Goal: Task Accomplishment & Management: Manage account settings

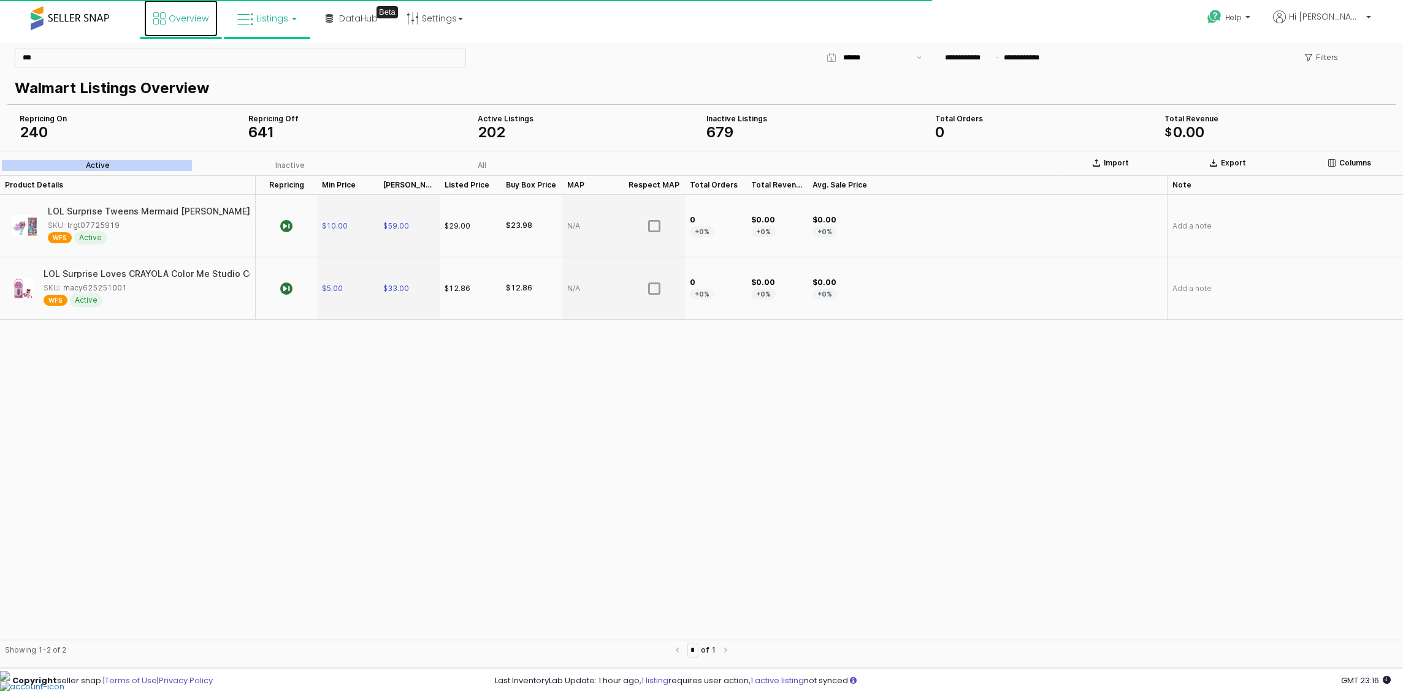
click at [163, 18] on icon at bounding box center [159, 18] width 12 height 12
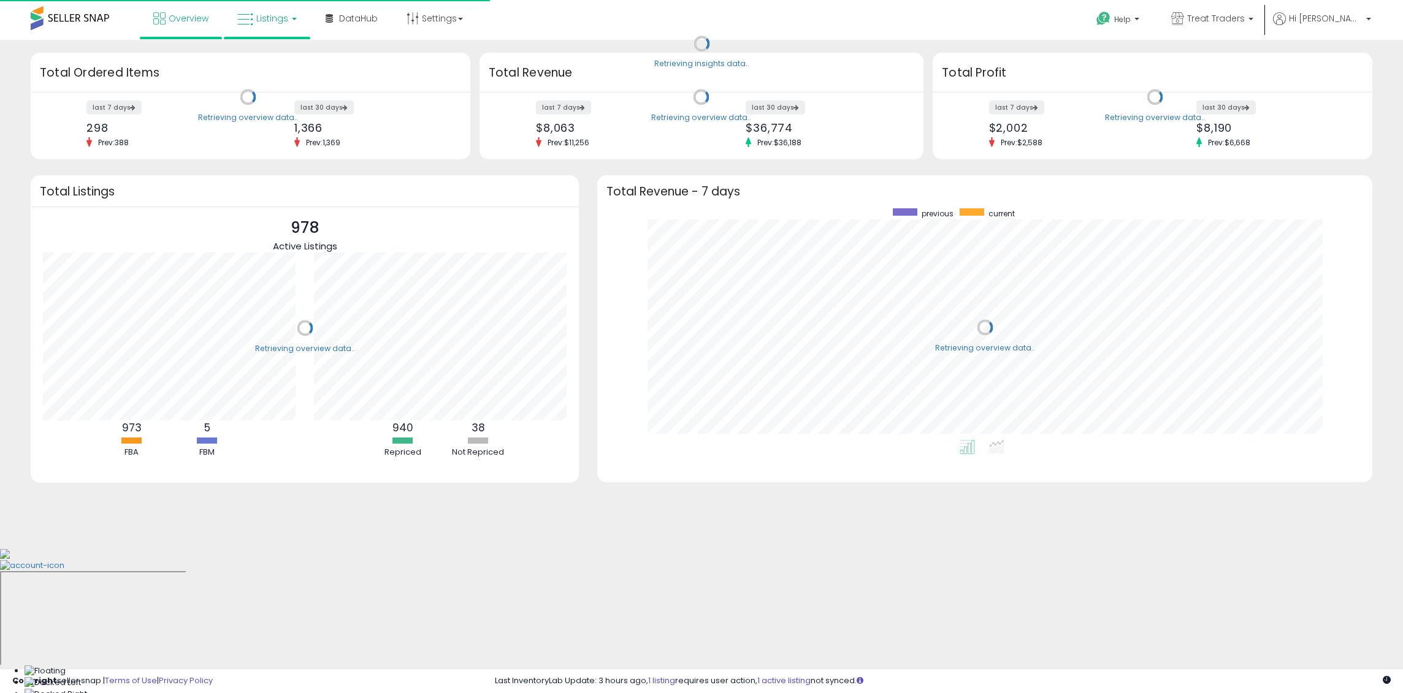
scroll to position [123, 271]
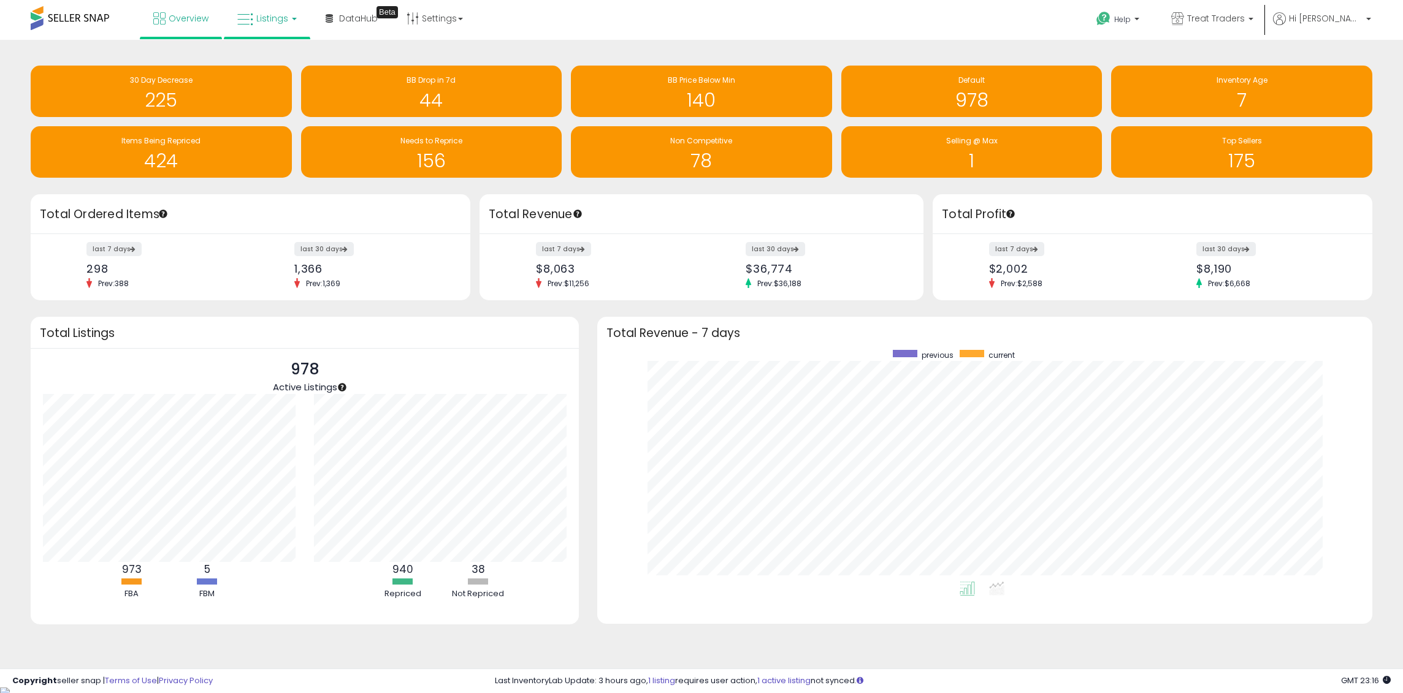
click at [254, 9] on link "Listings" at bounding box center [267, 18] width 78 height 37
click at [286, 63] on icon at bounding box center [276, 61] width 53 height 16
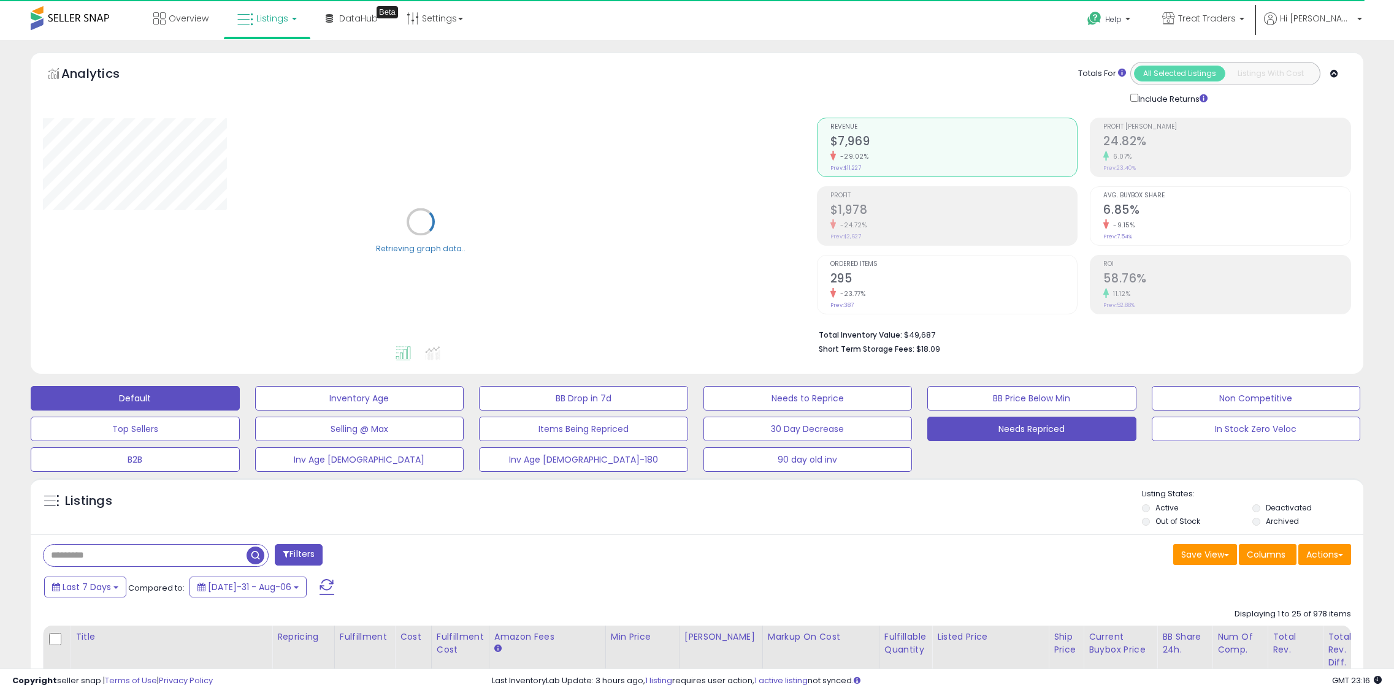
click at [464, 411] on button "Needs Repriced" at bounding box center [359, 398] width 209 height 25
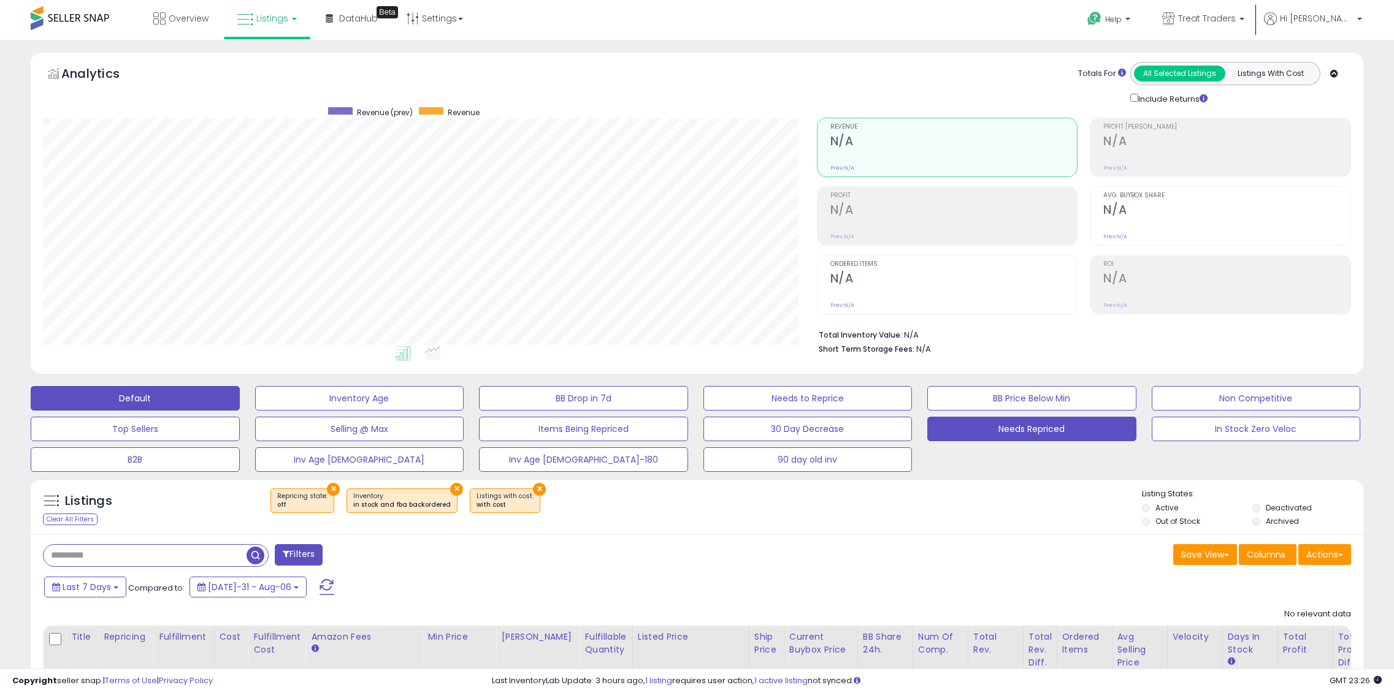
click at [134, 399] on button "Default" at bounding box center [135, 398] width 209 height 25
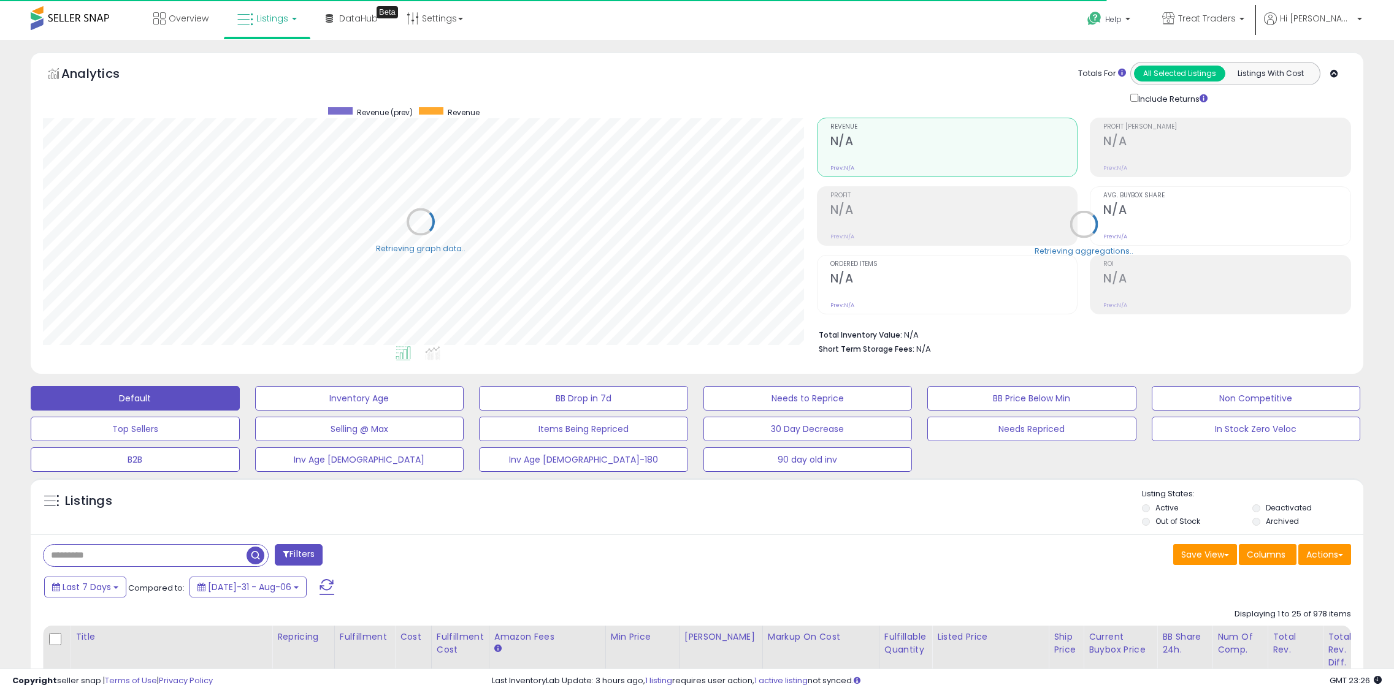
scroll to position [612863, 612341]
click at [153, 558] on input "text" at bounding box center [158, 555] width 229 height 21
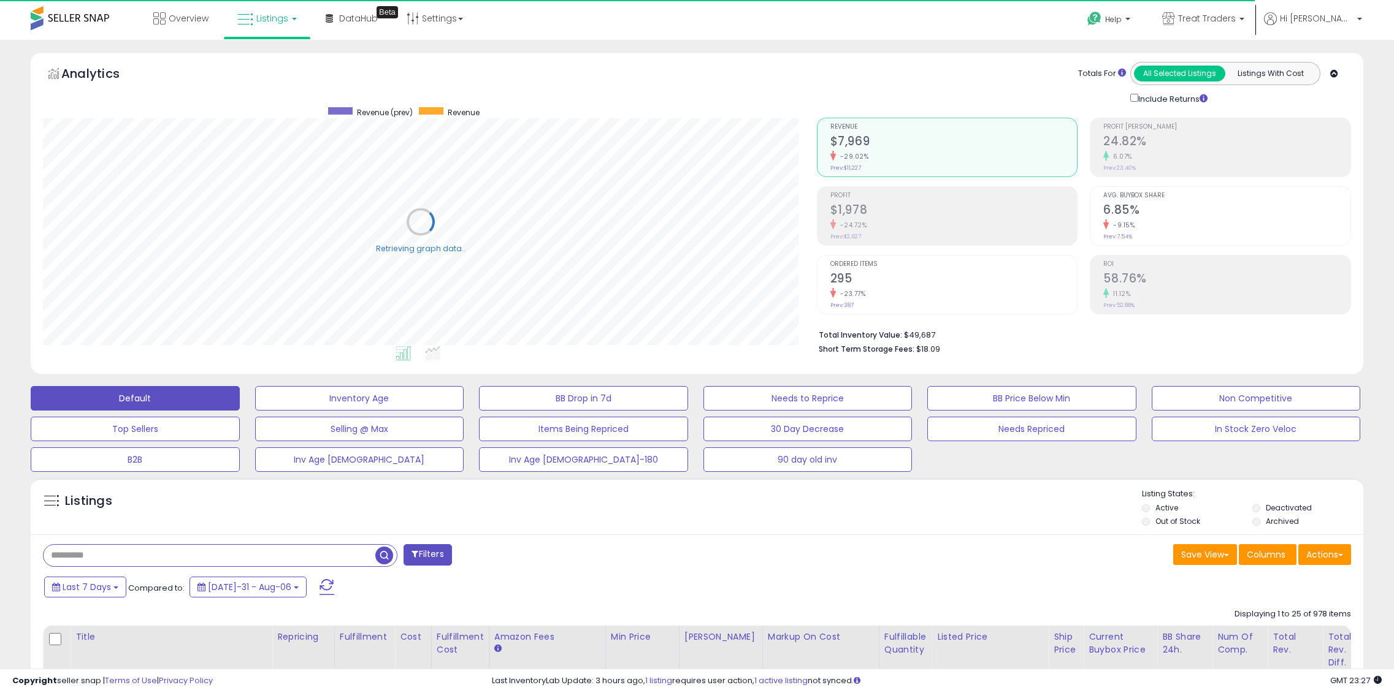
paste input "**********"
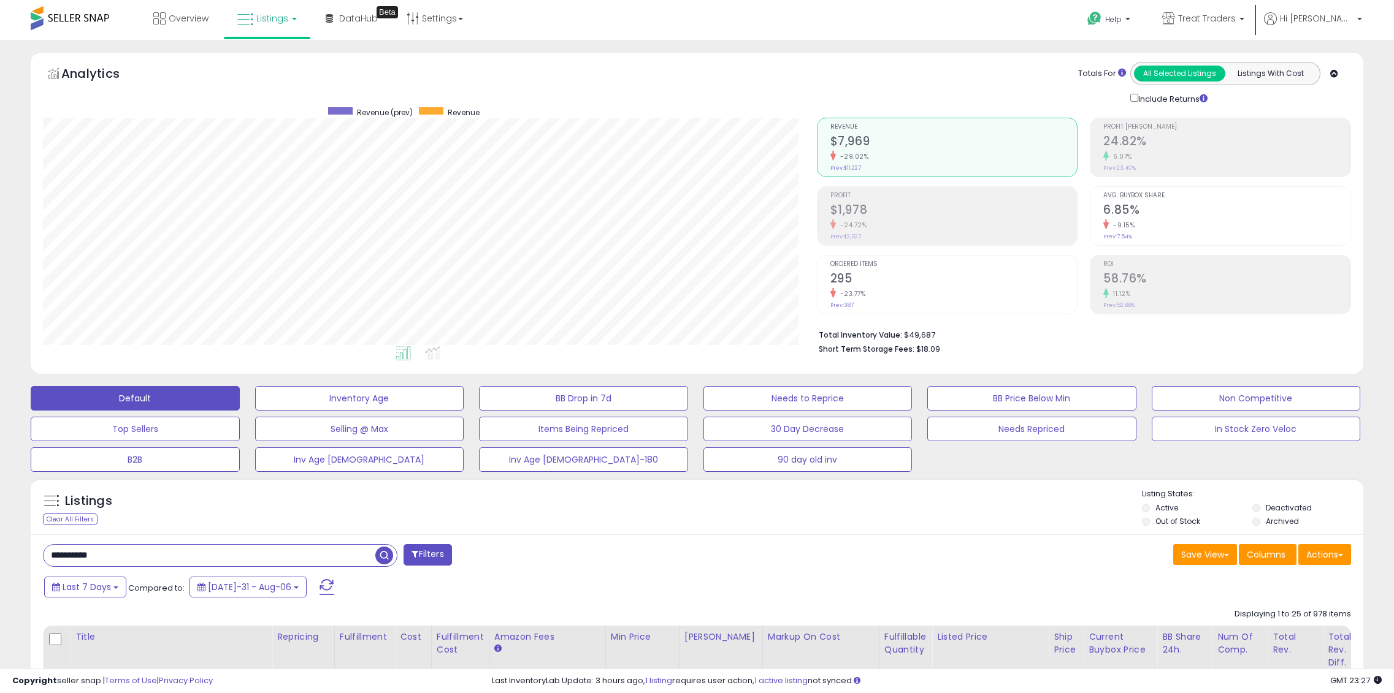
type input "**********"
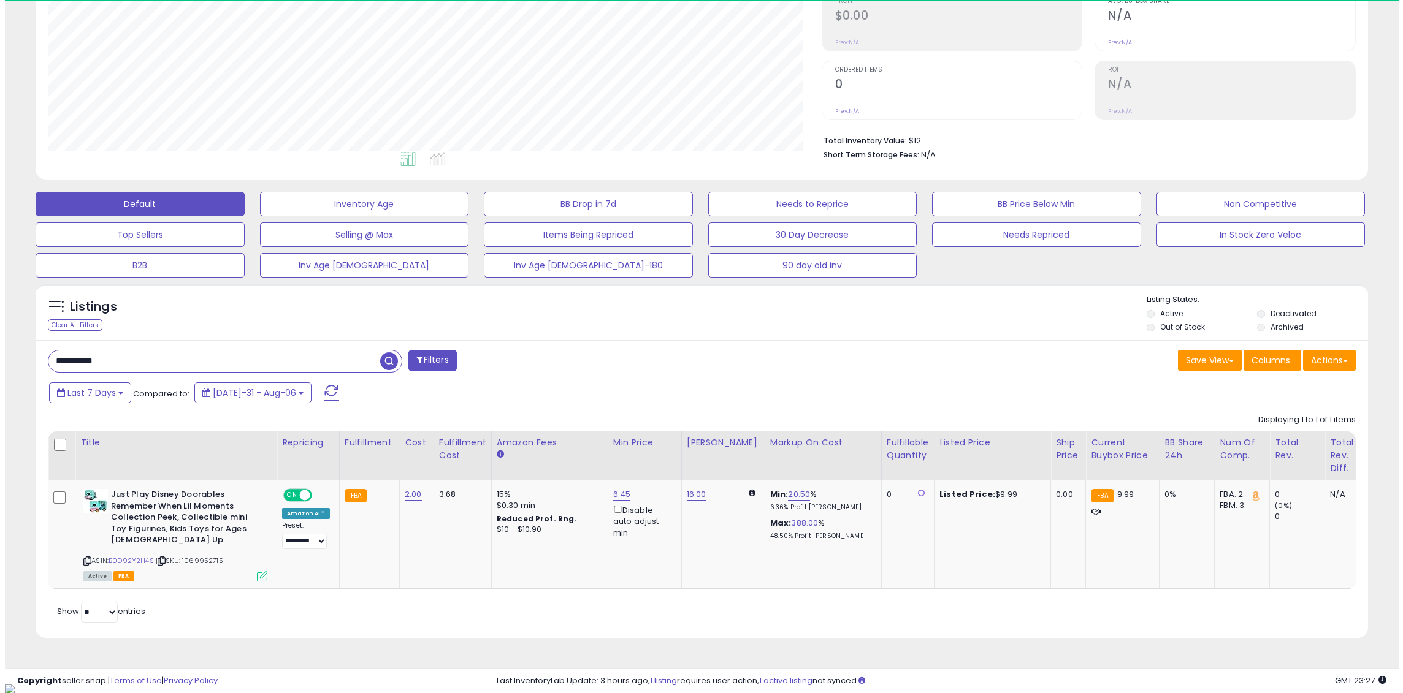
scroll to position [251, 774]
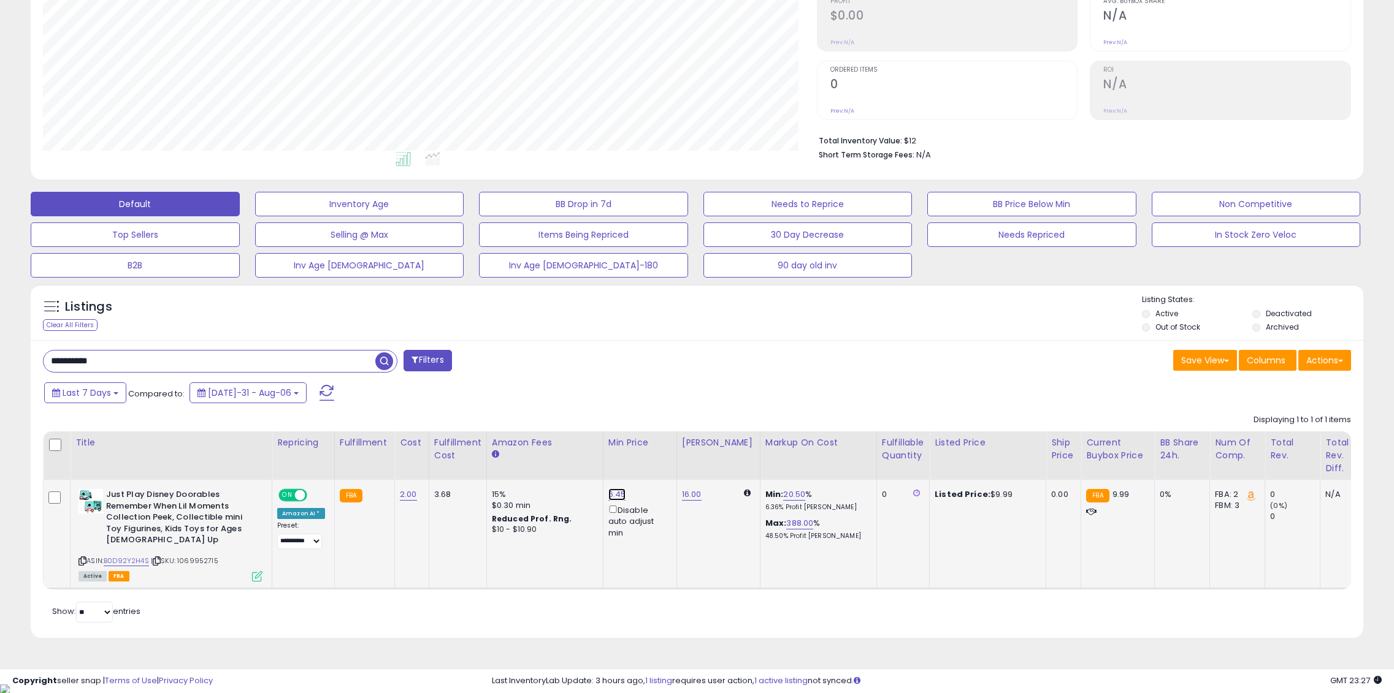
click at [611, 490] on link "6.45" at bounding box center [617, 495] width 18 height 12
click at [254, 581] on icon at bounding box center [257, 576] width 10 height 10
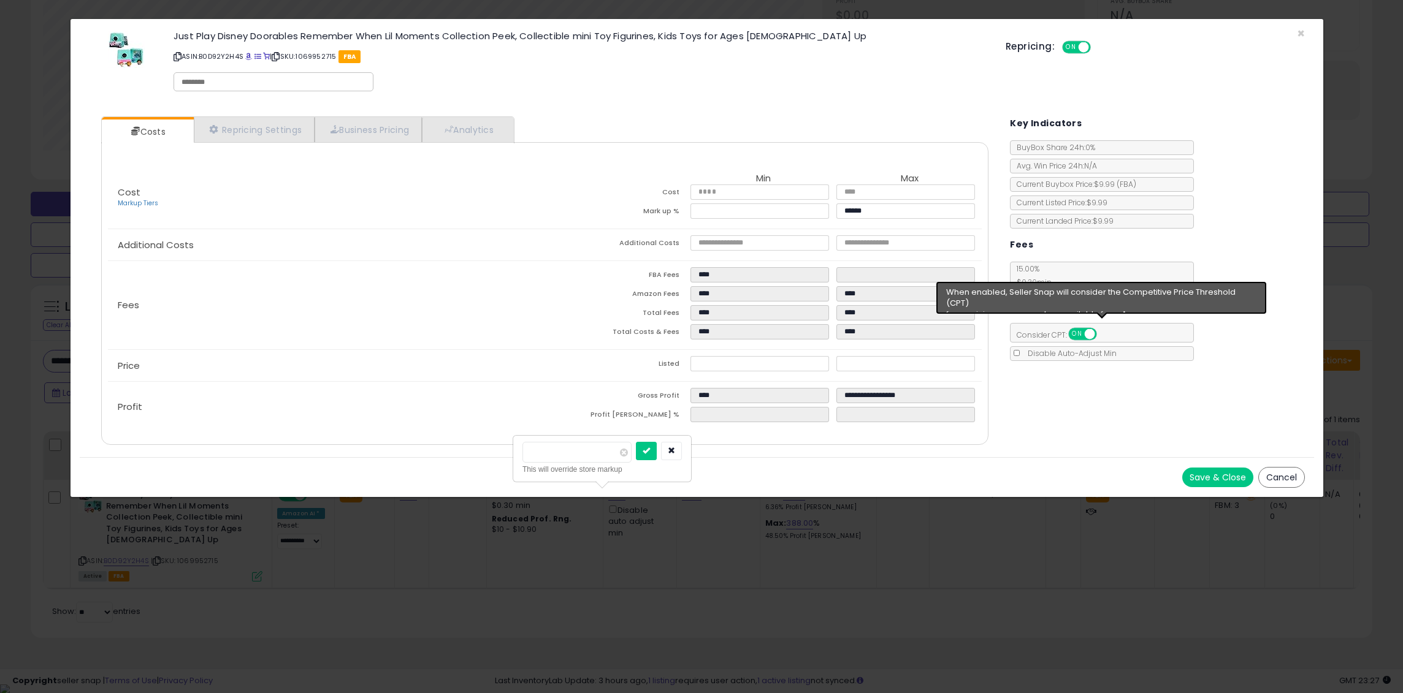
click at [1085, 334] on span "ON" at bounding box center [1077, 334] width 15 height 10
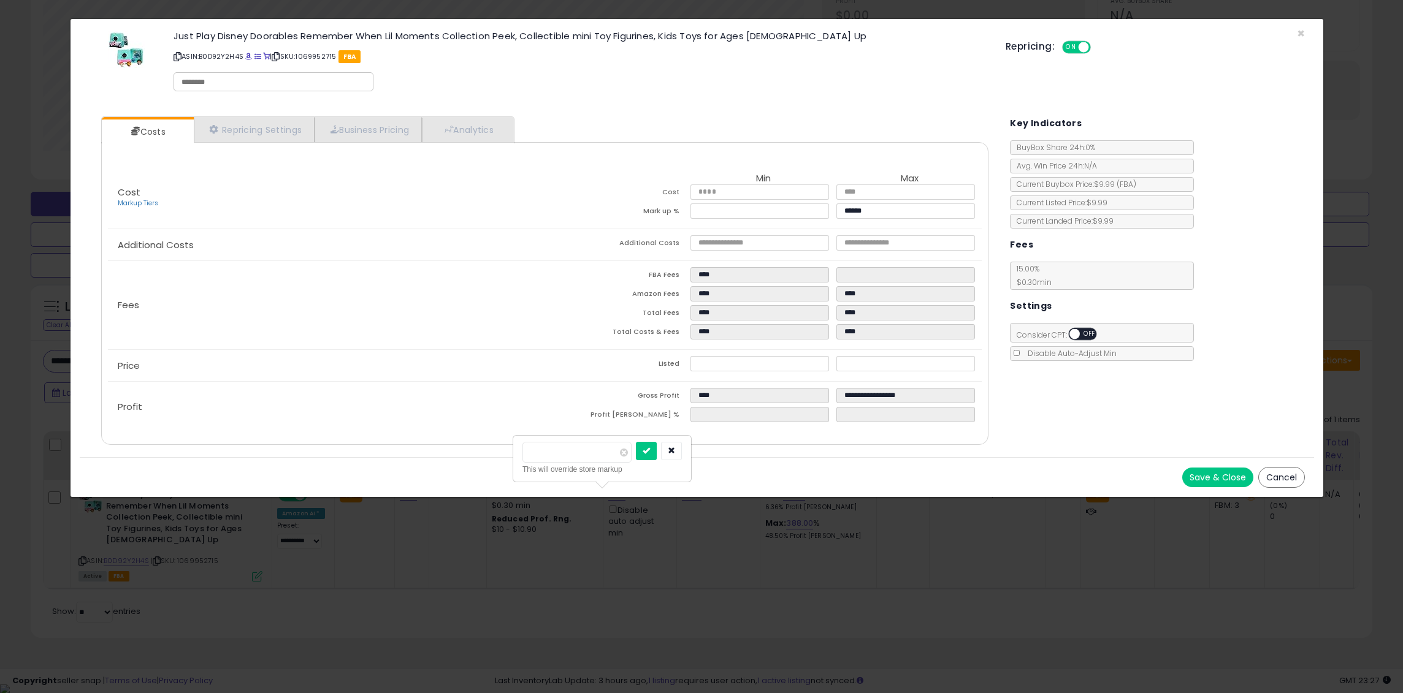
click at [1207, 475] on button "Save & Close" at bounding box center [1217, 478] width 71 height 20
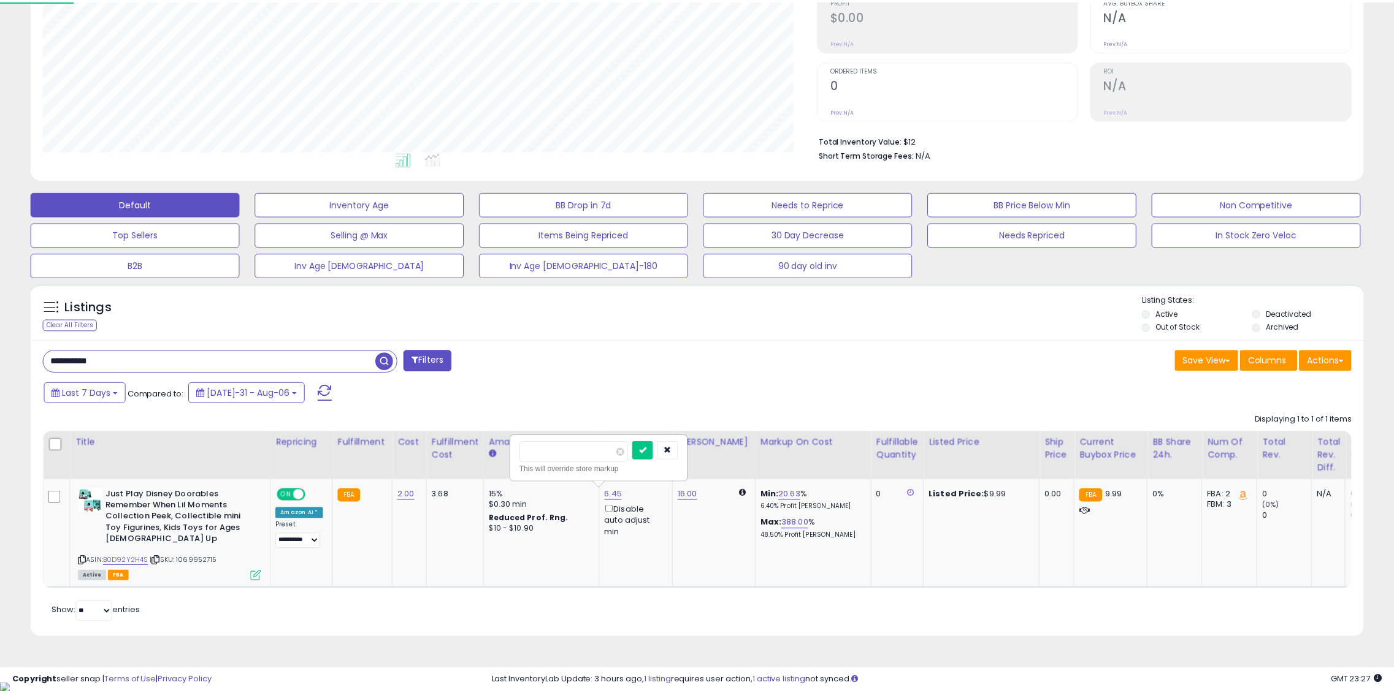
scroll to position [612863, 612341]
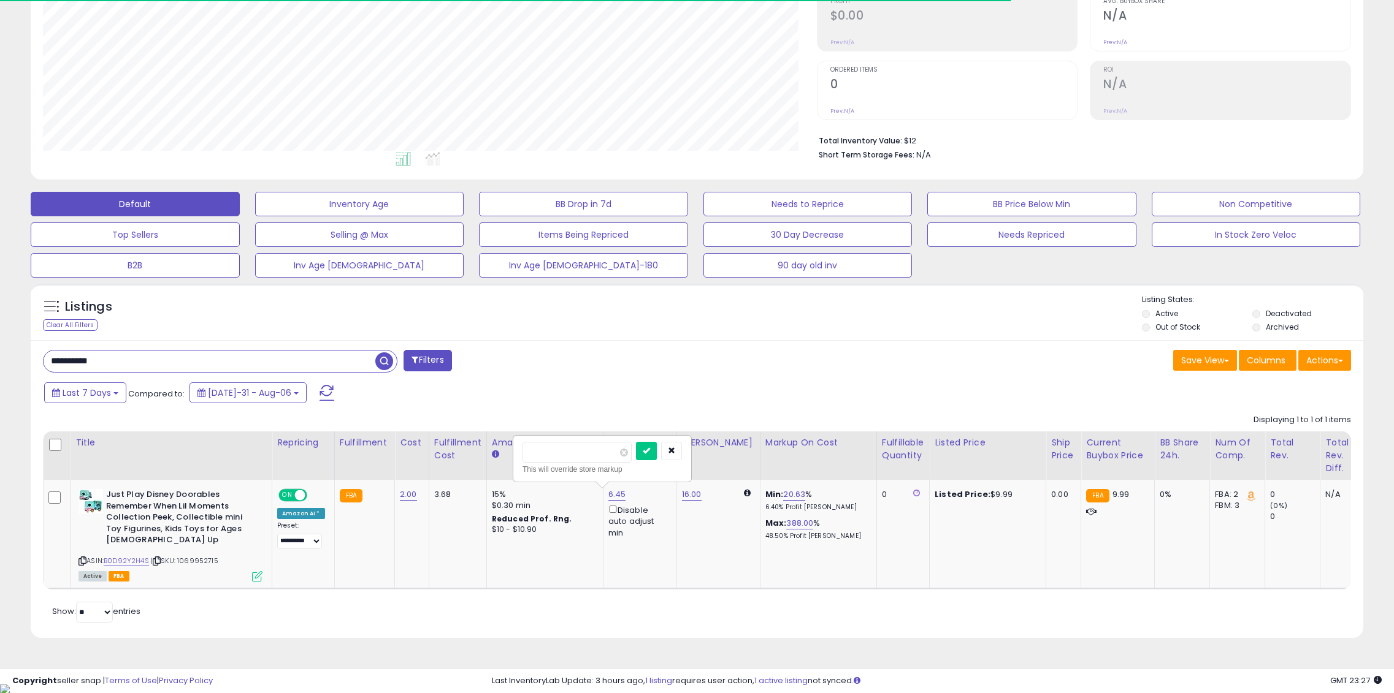
click at [643, 353] on div "**********" at bounding box center [365, 362] width 663 height 25
